Goal: Use online tool/utility: Utilize a website feature to perform a specific function

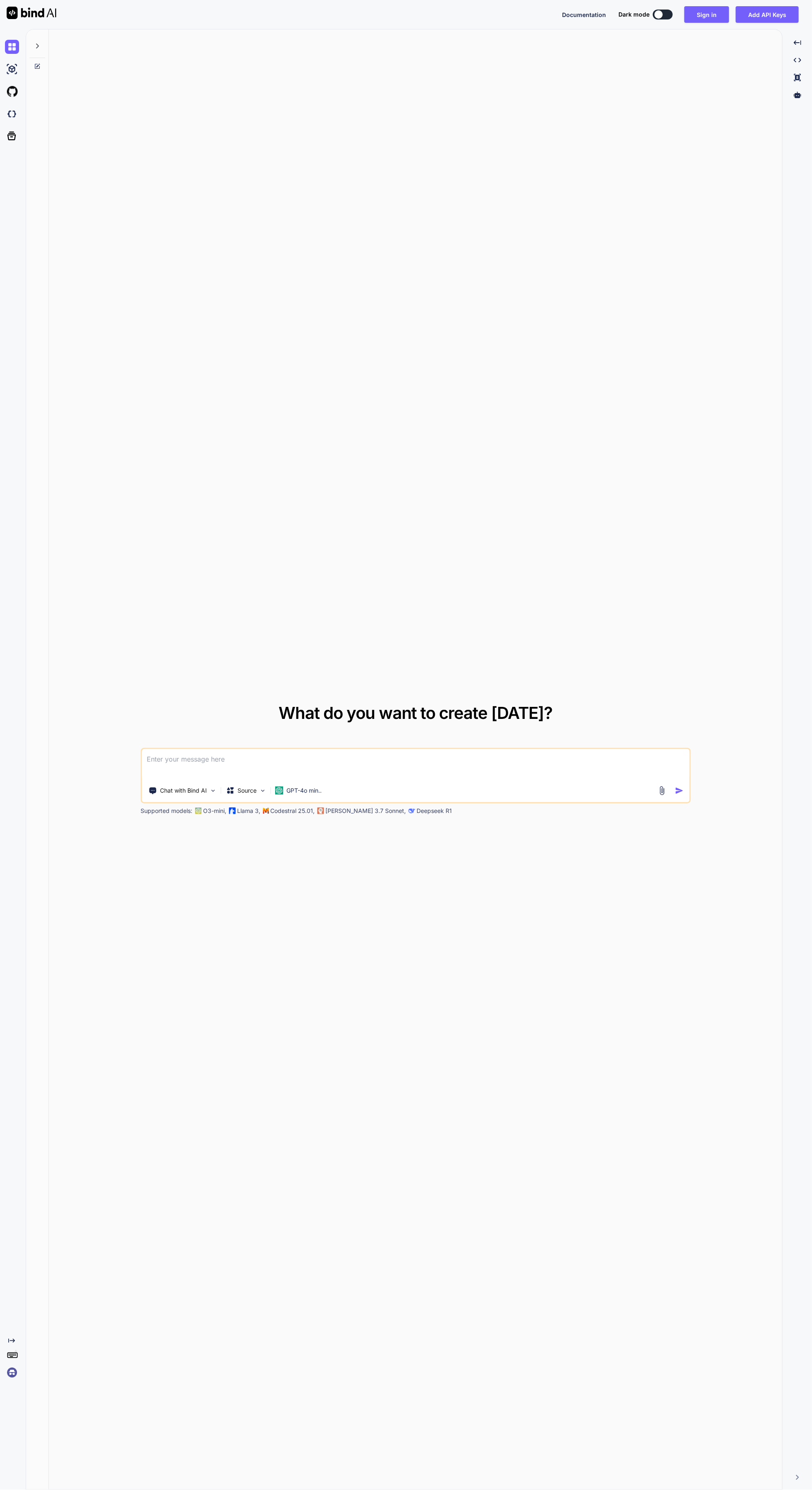
click at [664, 14] on button at bounding box center [663, 14] width 20 height 10
type textarea "x"
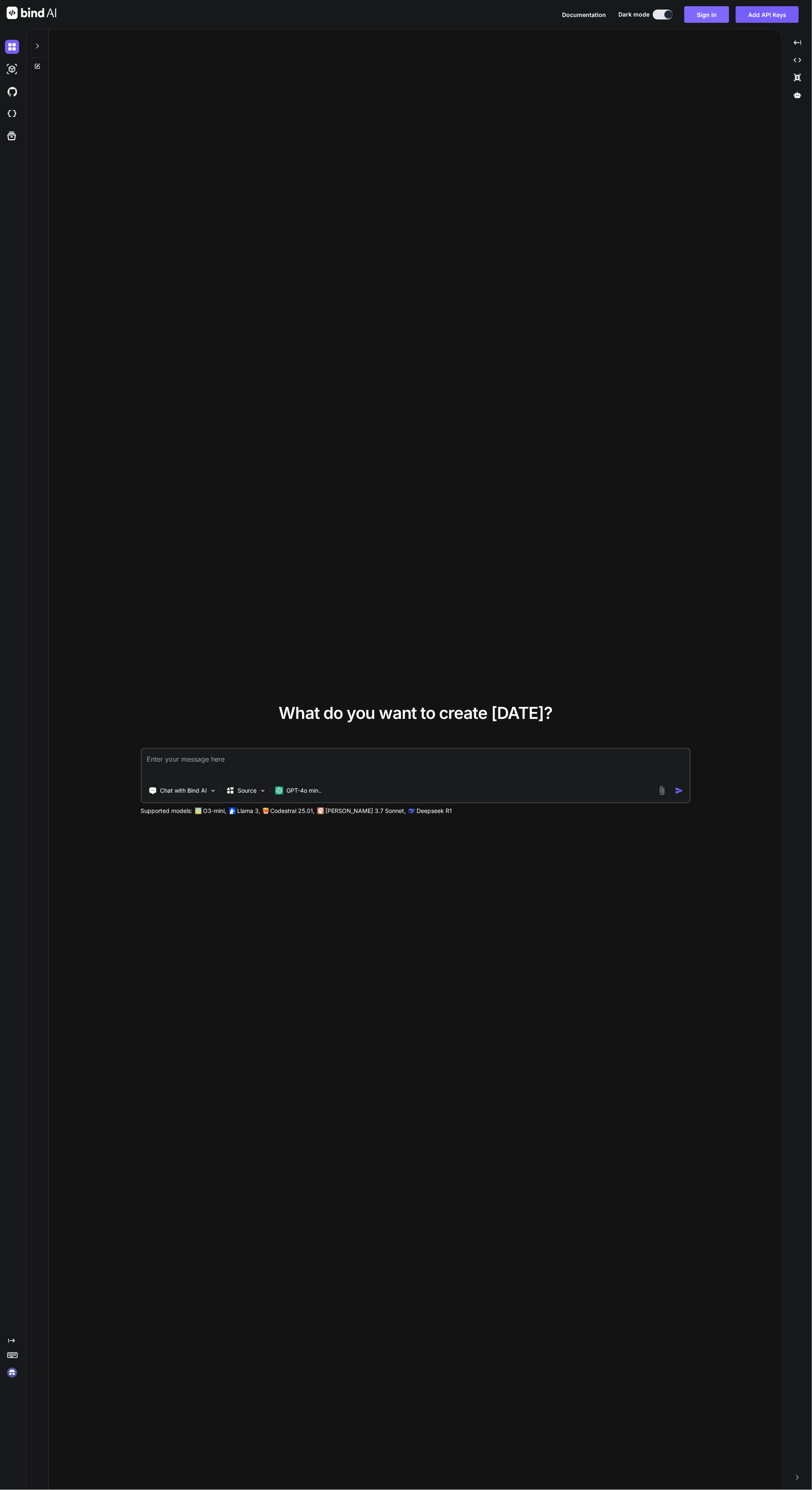
click at [707, 15] on button "Sign in" at bounding box center [706, 14] width 45 height 17
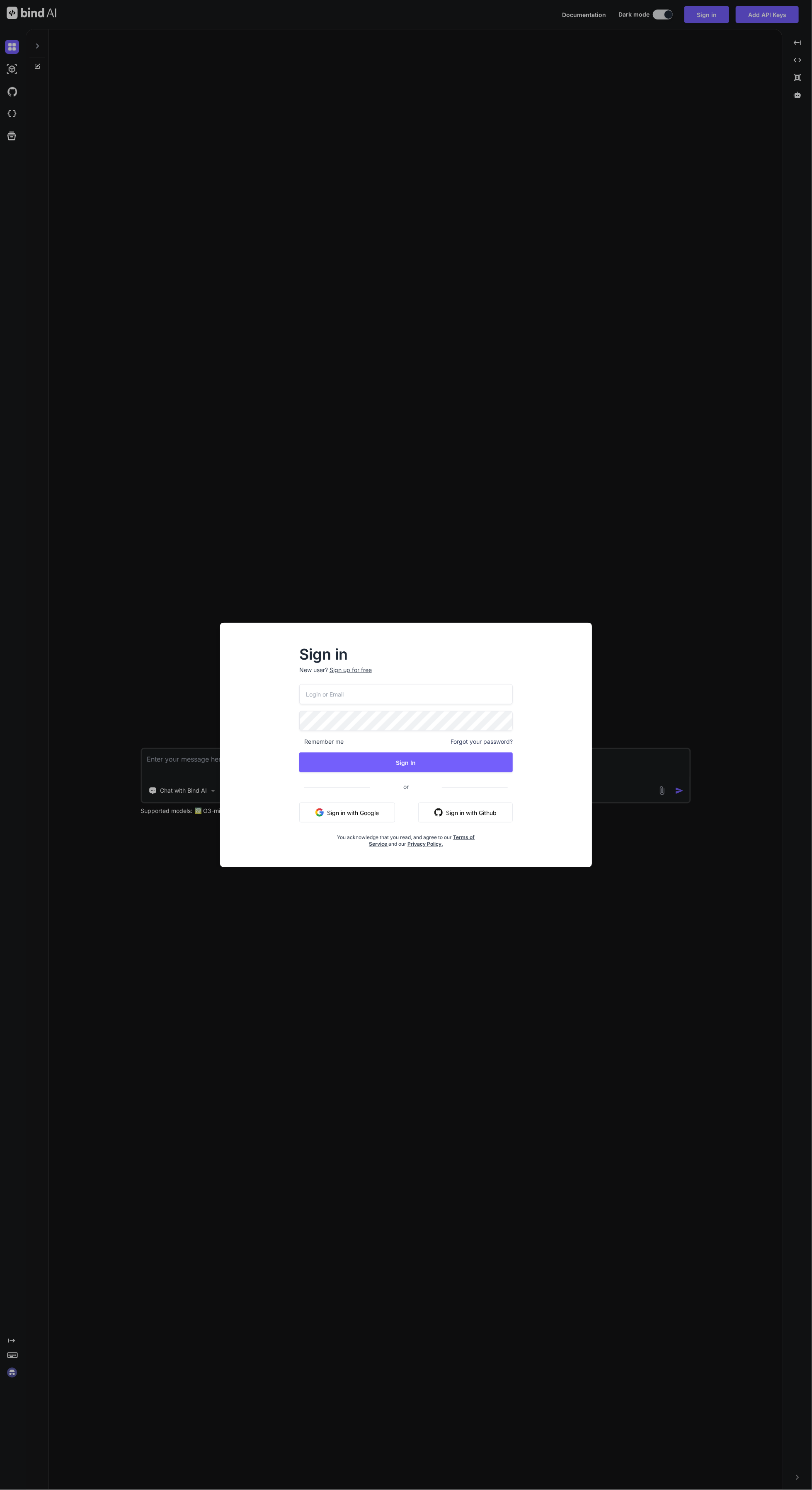
click at [474, 813] on button "Sign in with Github" at bounding box center [466, 813] width 95 height 20
click at [370, 813] on button "Sign in with Google" at bounding box center [347, 813] width 96 height 20
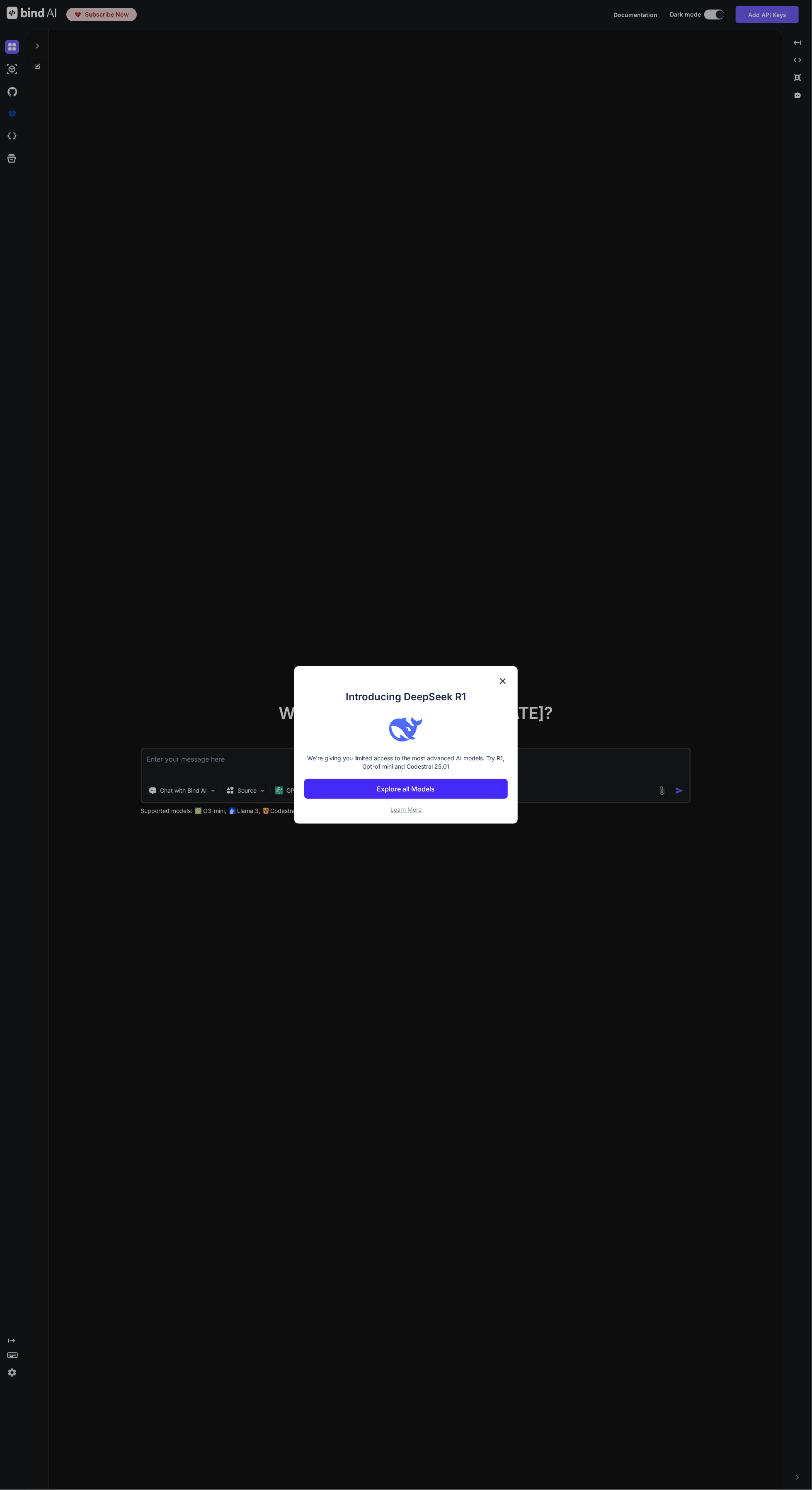
click at [521, 699] on div "Introducing DeepSeek R1 We're giving you limited access to the most advanced AI…" at bounding box center [406, 745] width 244 height 157
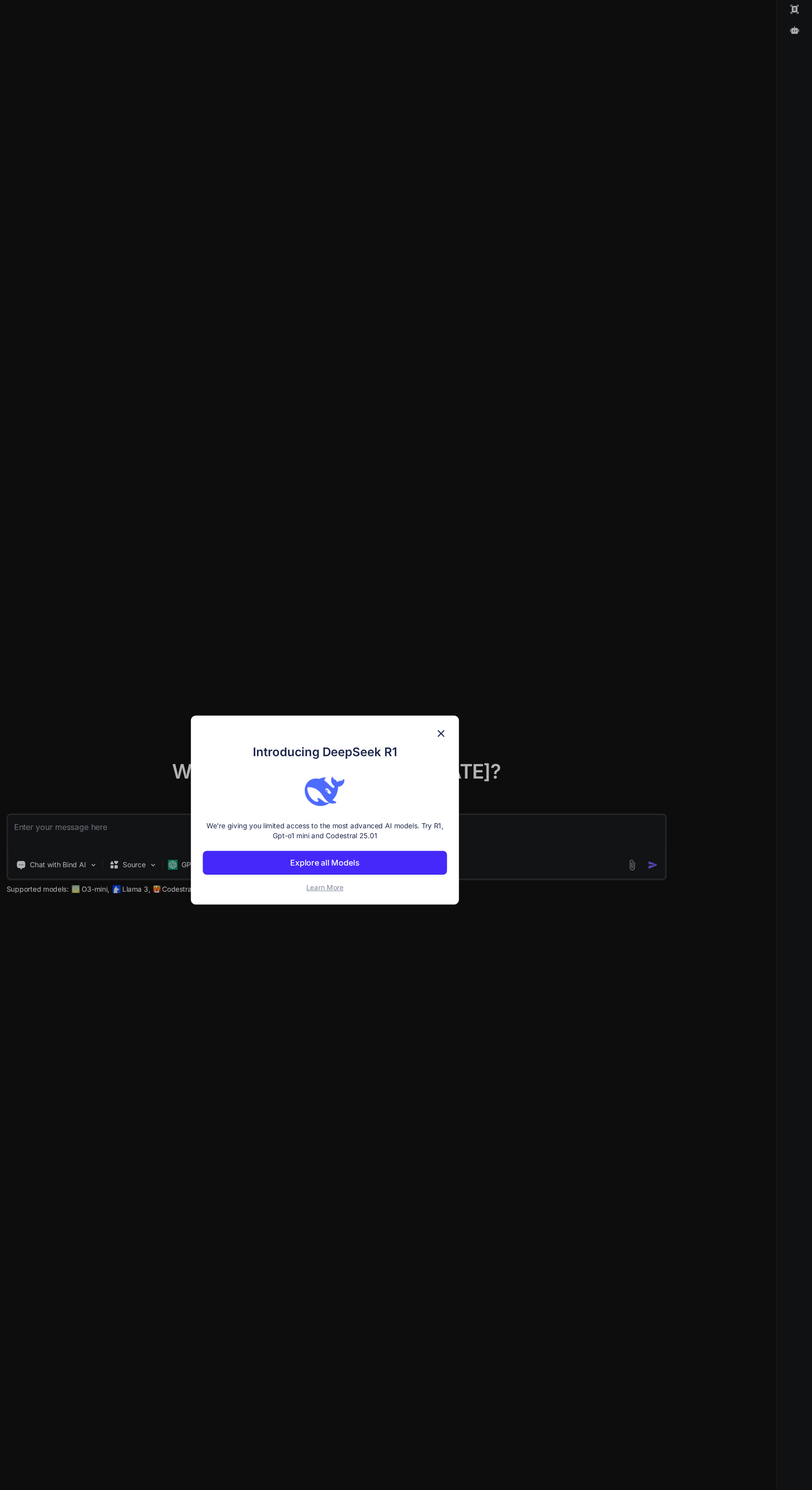
click at [798, 1127] on div "Introducing DeepSeek R1 We're giving you limited access to the most advanced AI…" at bounding box center [406, 745] width 812 height 1490
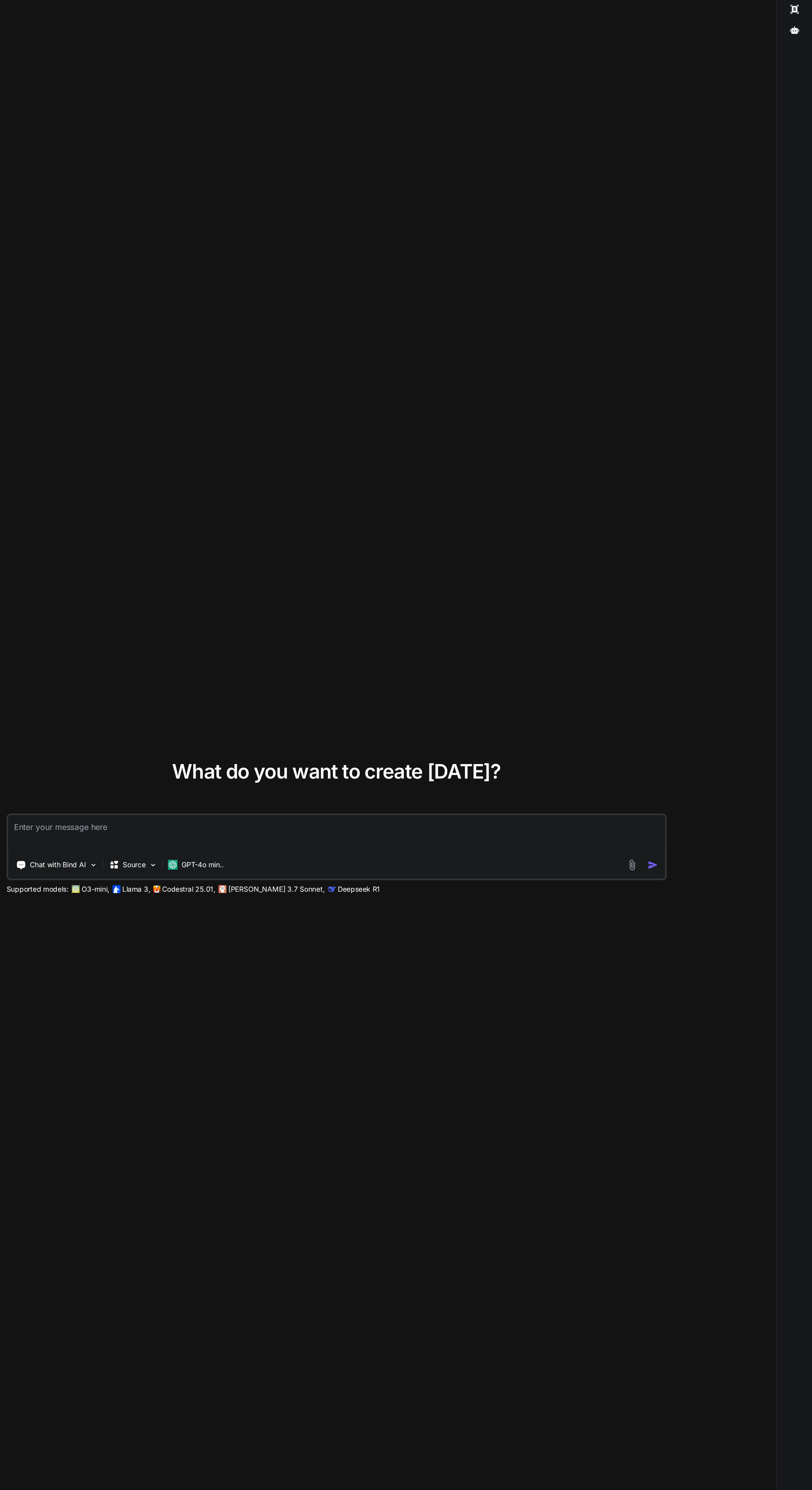
click at [514, 688] on div "What do you want to create [DATE]? Chat with Bind AI Source GPT-4o min.. Suppor…" at bounding box center [415, 760] width 733 height 1461
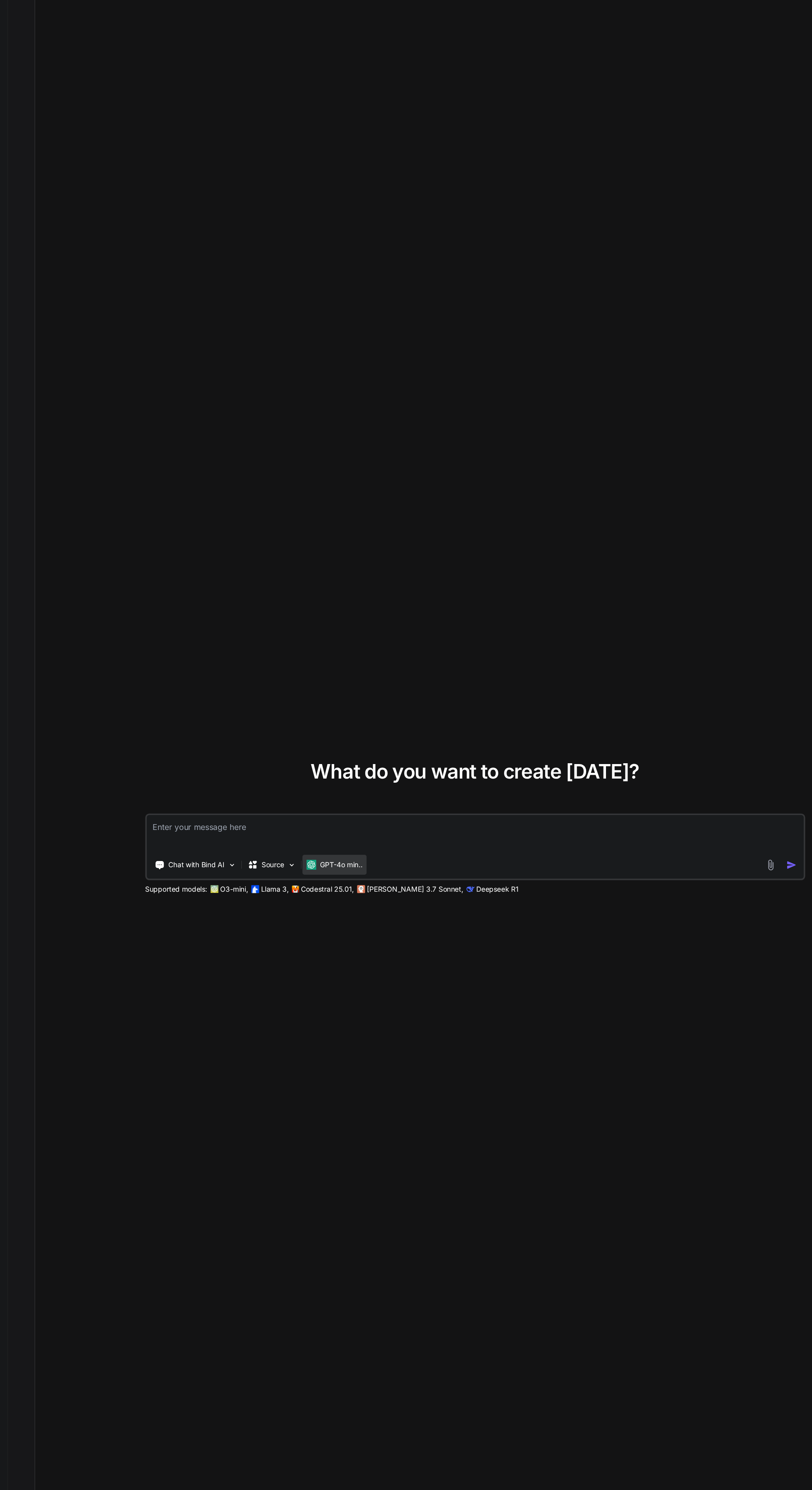
click at [312, 795] on p "GPT-4o min.." at bounding box center [303, 791] width 35 height 8
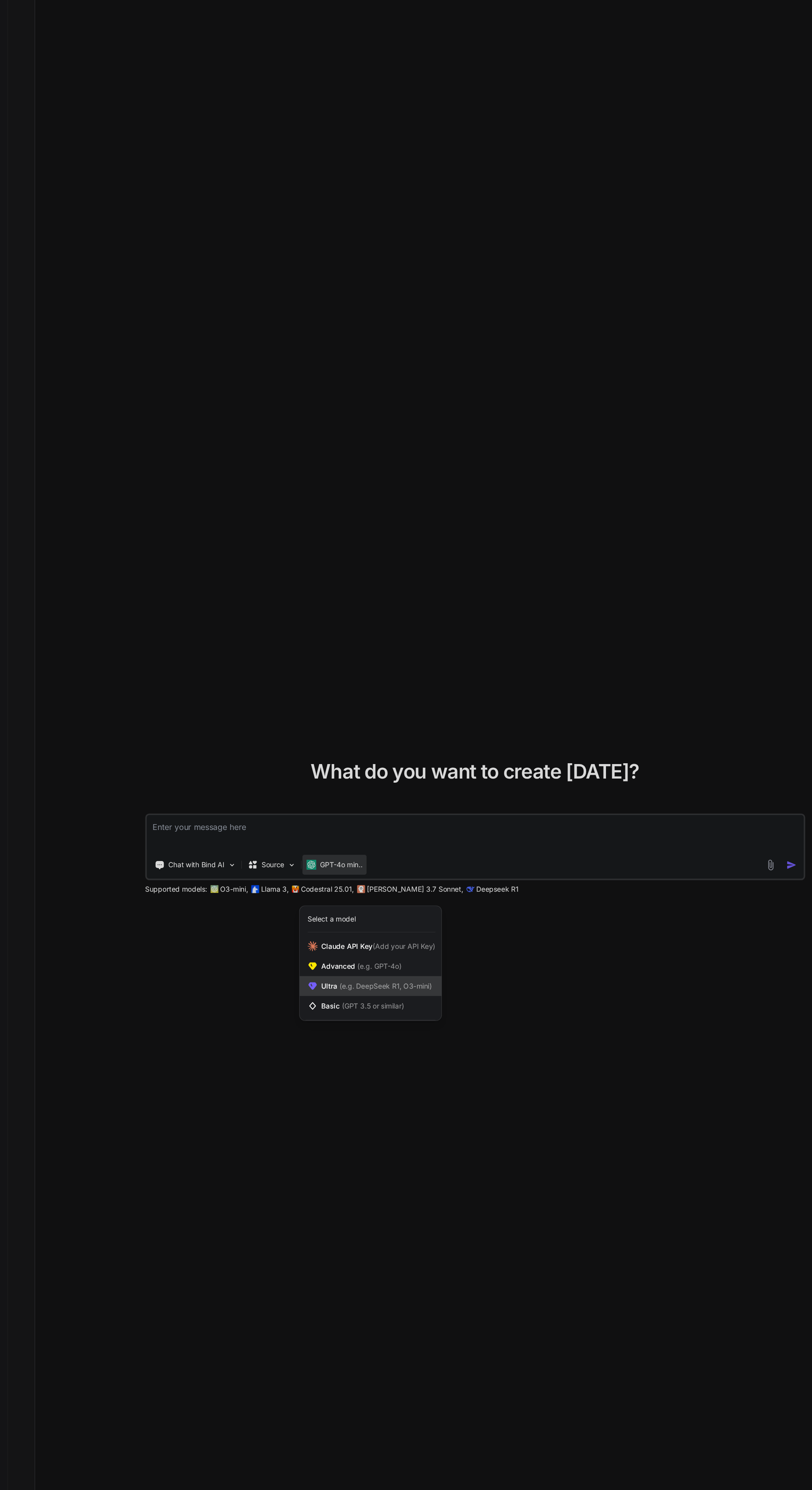
click at [356, 895] on span "(e.g. DeepSeek R1, O3-mini)" at bounding box center [340, 891] width 79 height 7
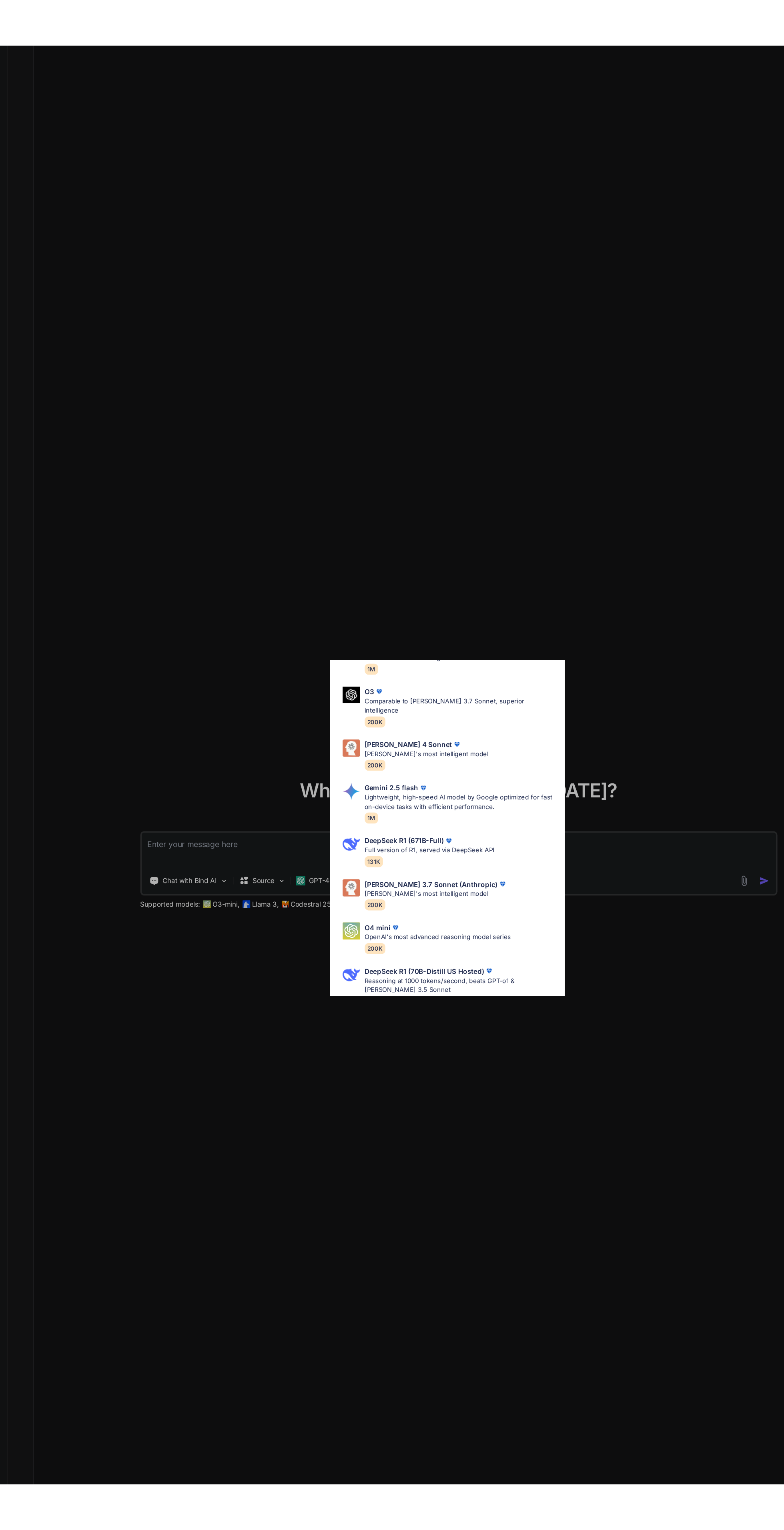
scroll to position [68, 0]
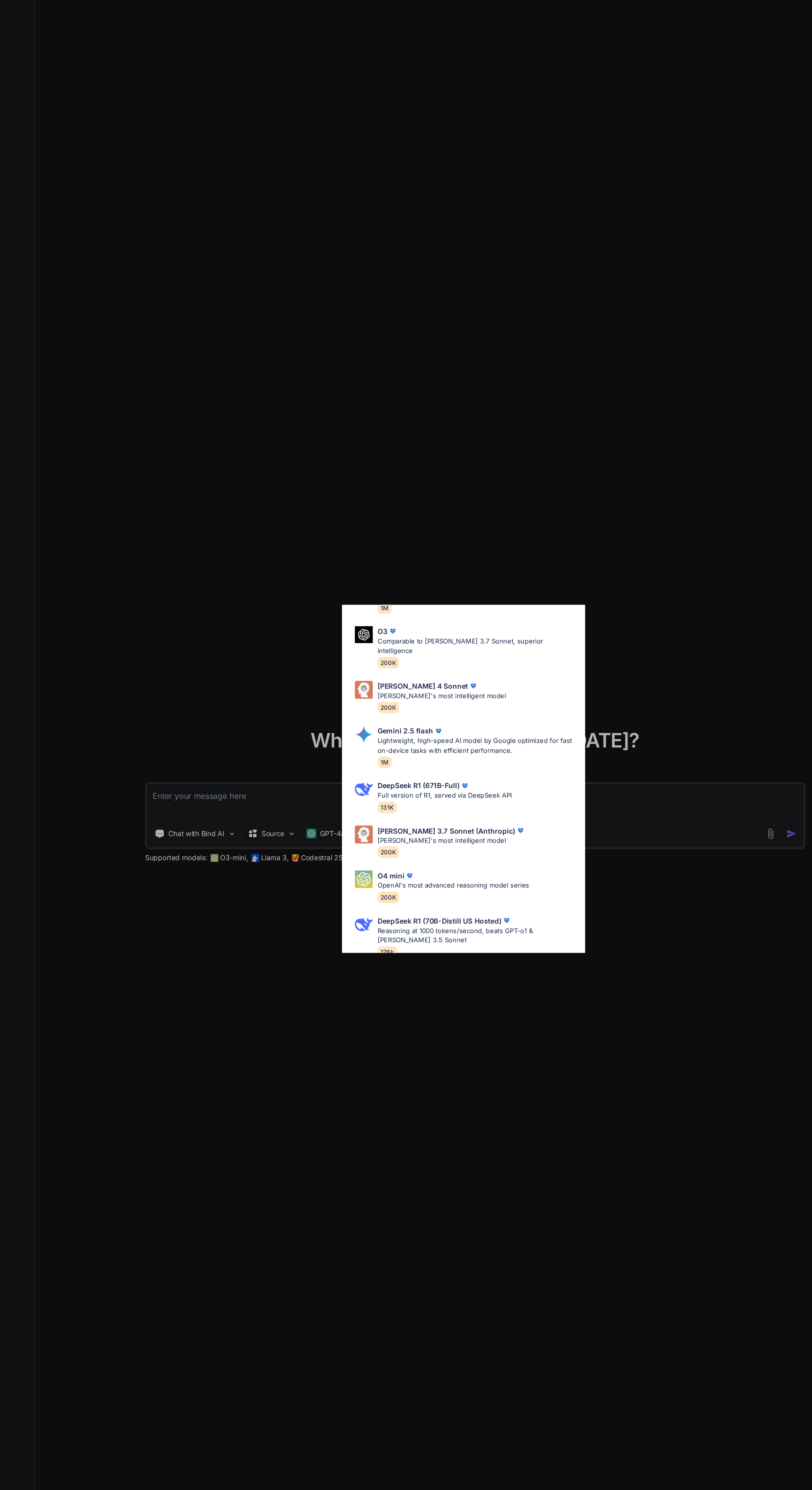
click at [324, 1041] on div "Ultra Models Gemini 2.5 Pro Google's advanced multimodal AI model capable of un…" at bounding box center [406, 745] width 812 height 1490
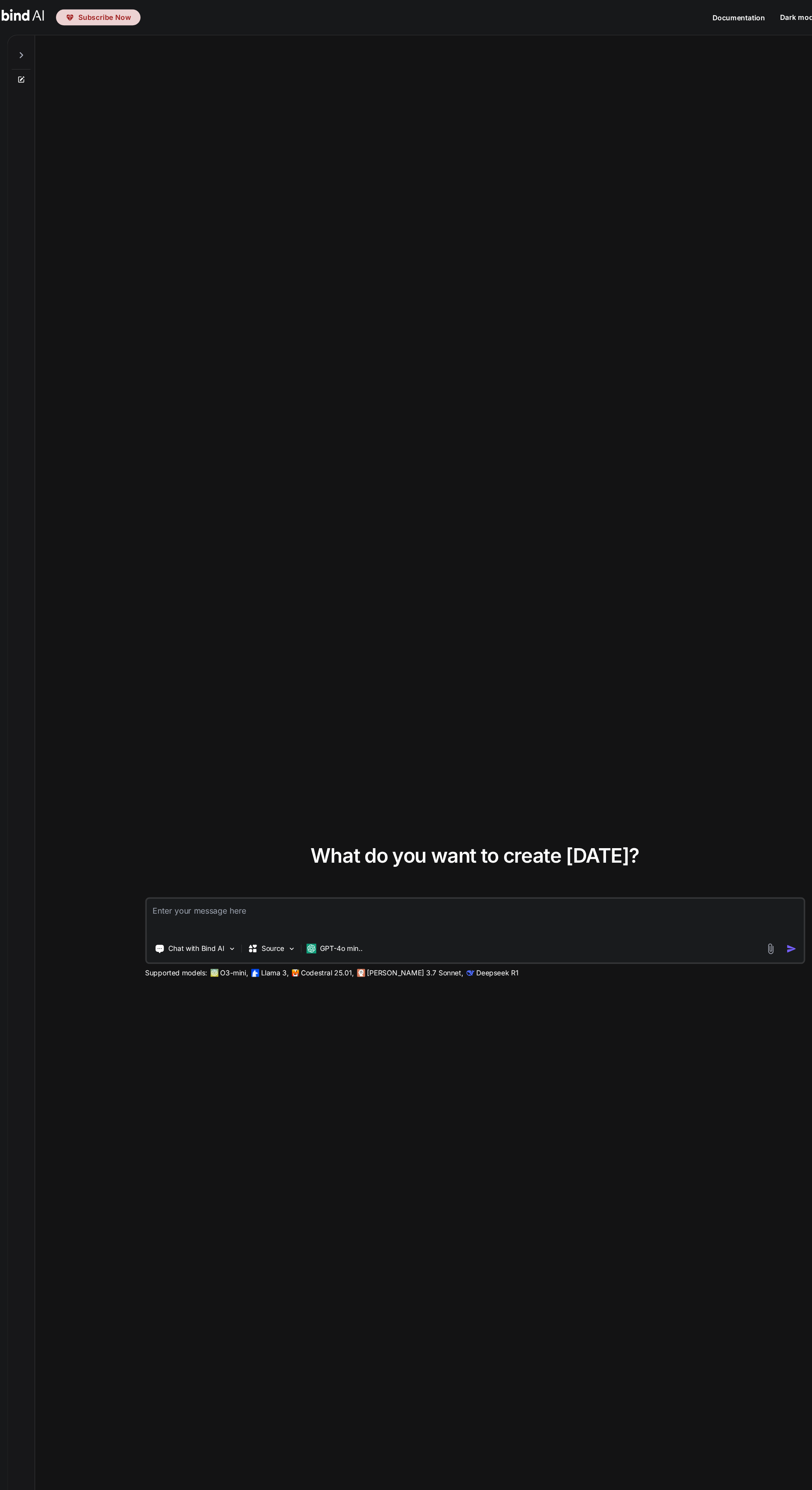
click at [36, 68] on icon at bounding box center [38, 66] width 5 height 5
click at [37, 65] on icon at bounding box center [38, 65] width 4 height 4
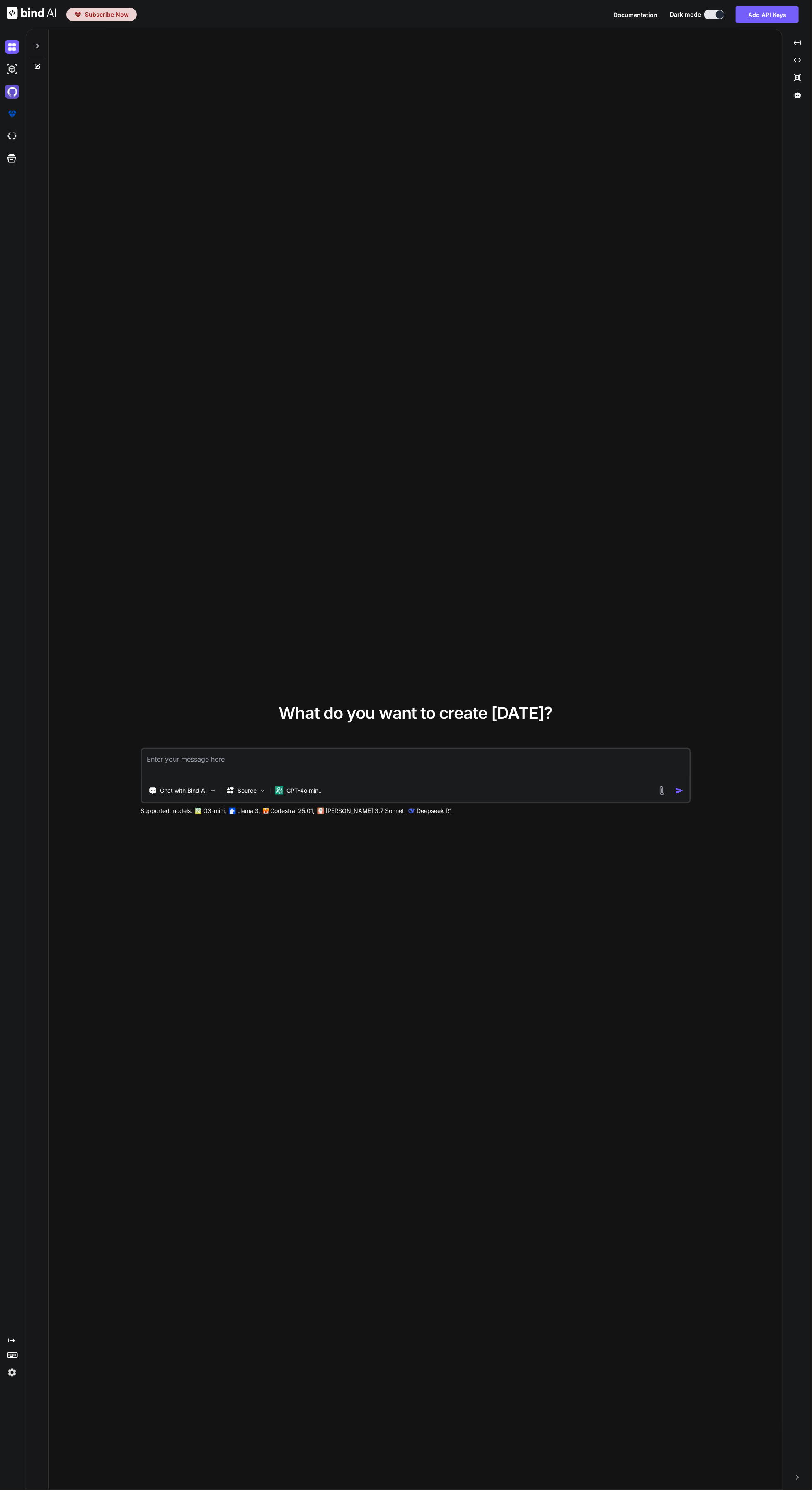
click at [14, 92] on img at bounding box center [12, 91] width 14 height 14
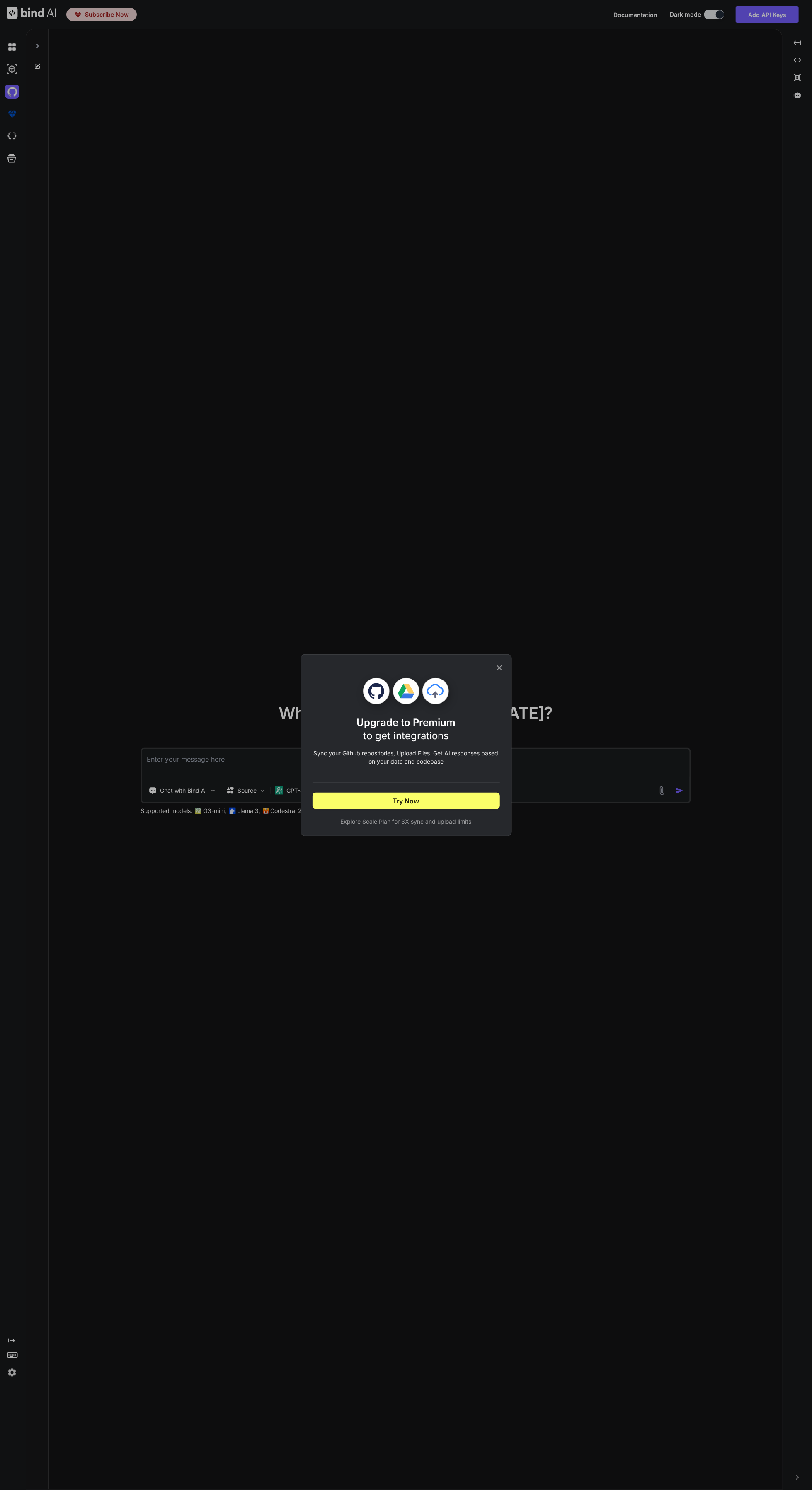
click at [499, 667] on icon at bounding box center [499, 667] width 6 height 6
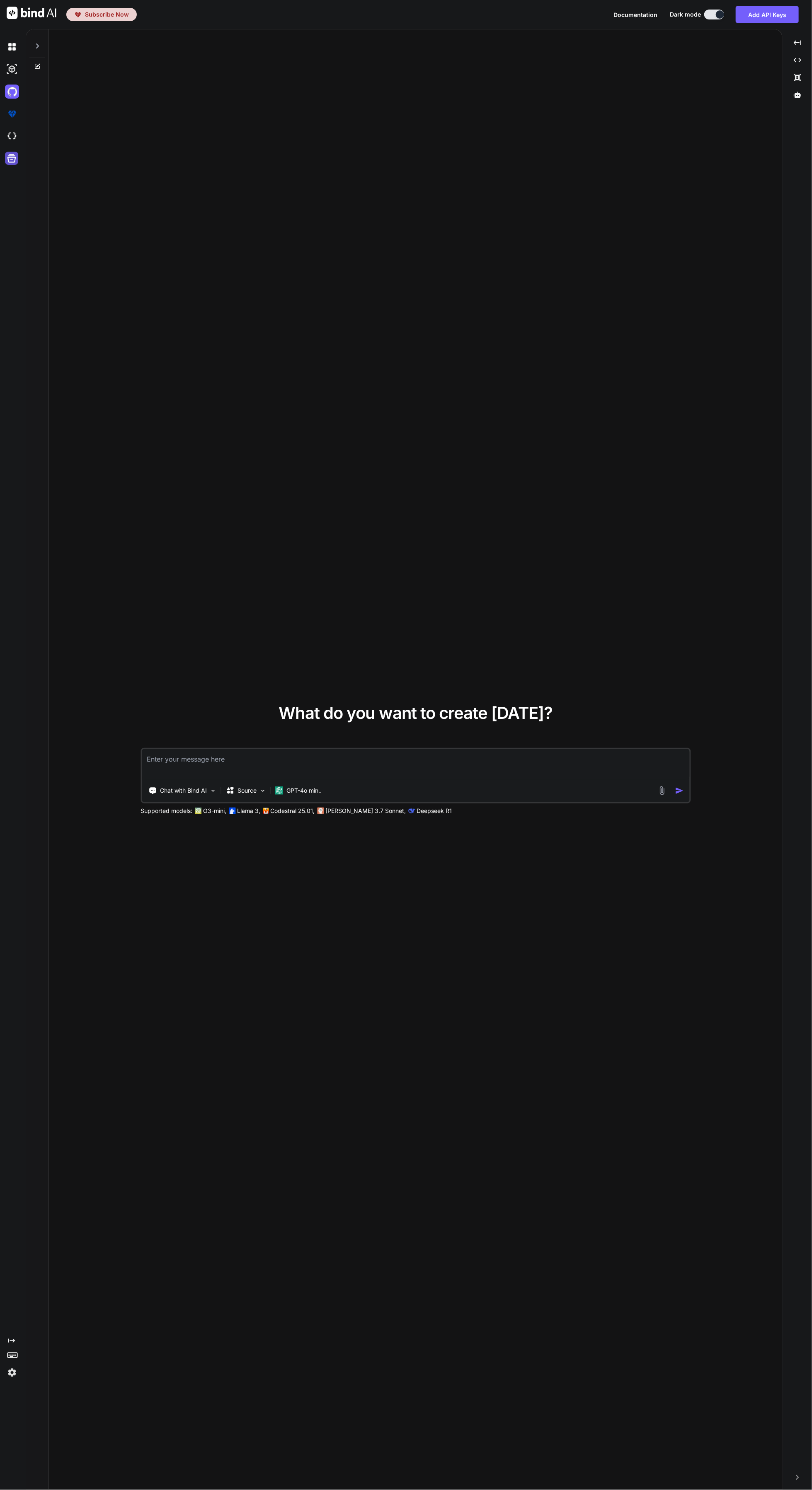
click at [11, 158] on icon at bounding box center [11, 158] width 12 height 12
